Goal: Task Accomplishment & Management: Manage account settings

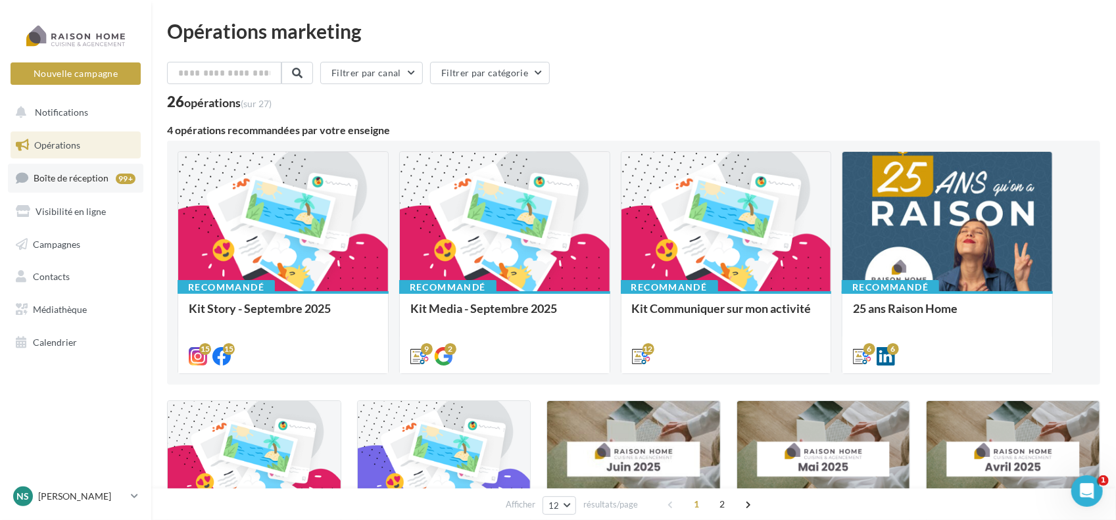
click at [64, 179] on span "Boîte de réception" at bounding box center [71, 177] width 75 height 11
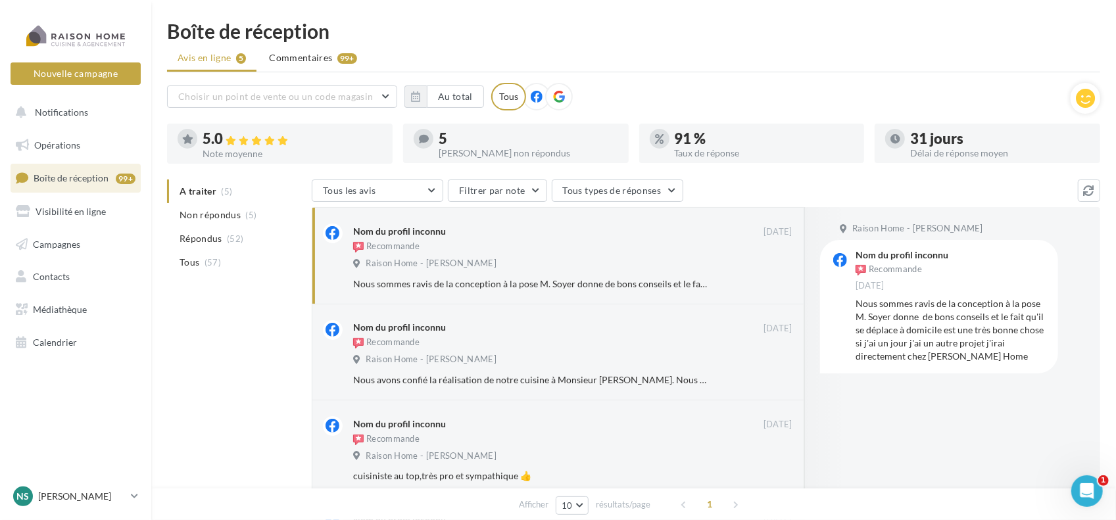
click at [423, 135] on icon at bounding box center [424, 139] width 10 height 10
click at [469, 138] on div "5" at bounding box center [527, 138] width 179 height 14
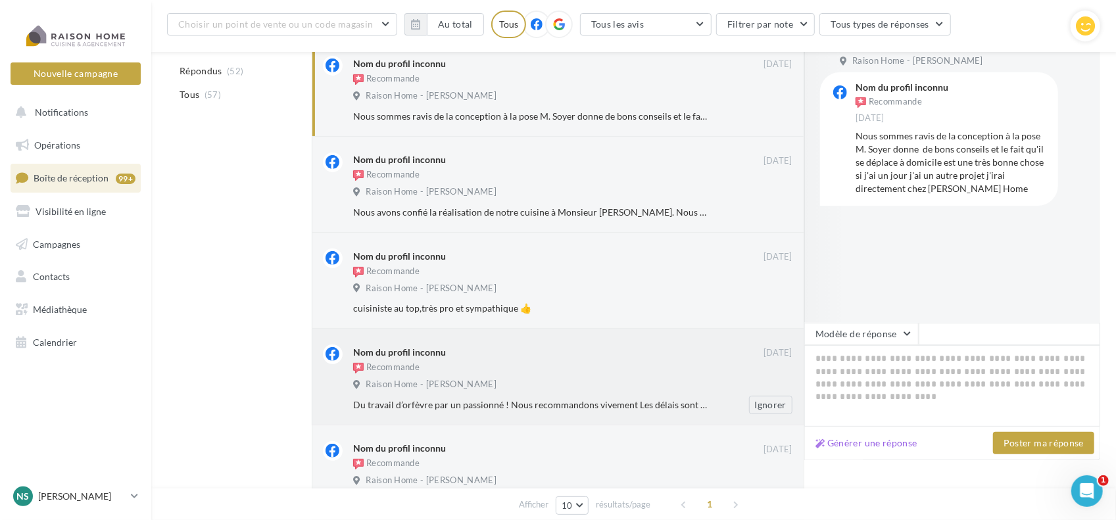
scroll to position [9, 0]
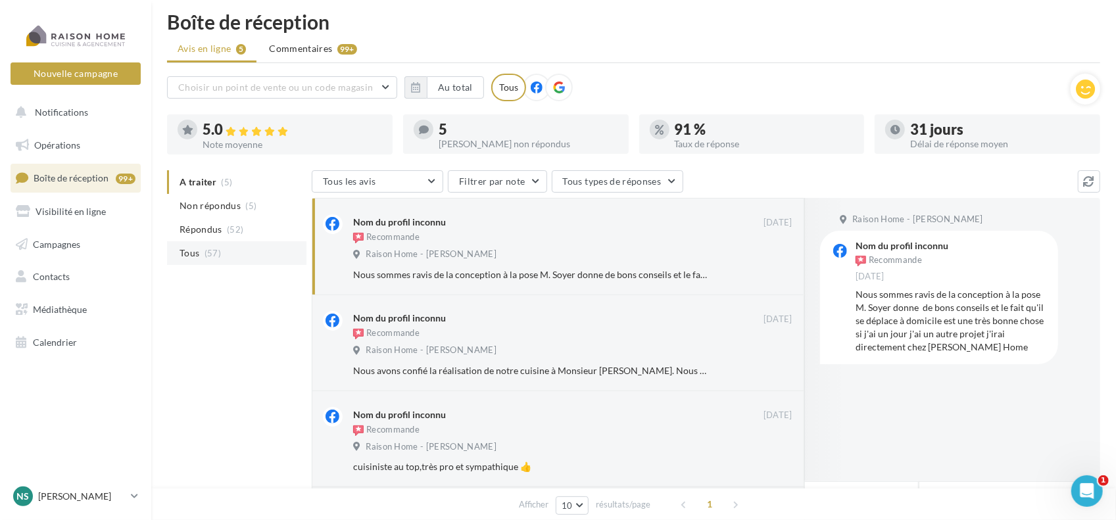
click at [199, 247] on li "Tous (57)" at bounding box center [236, 253] width 139 height 24
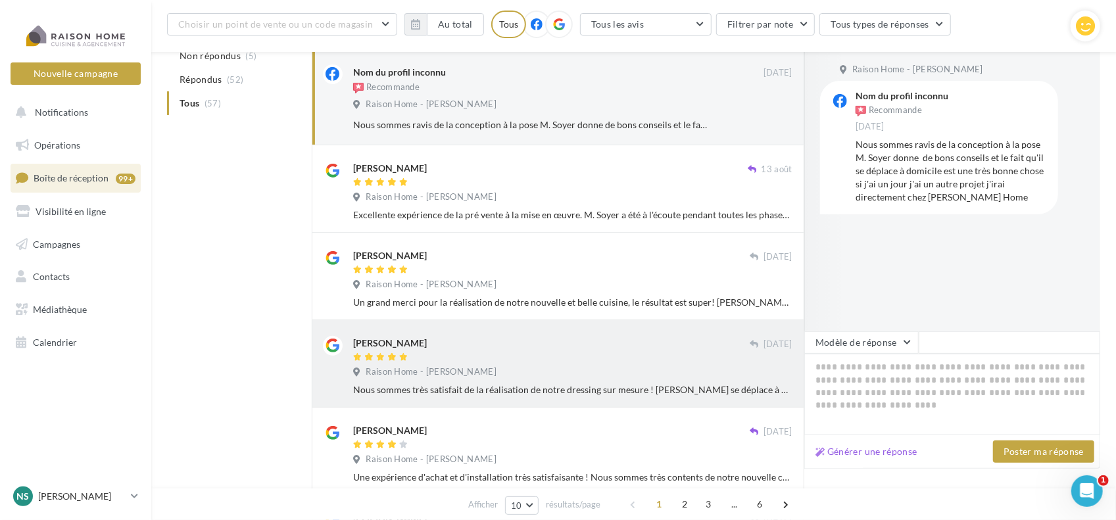
scroll to position [83, 0]
